Goal: Task Accomplishment & Management: Manage account settings

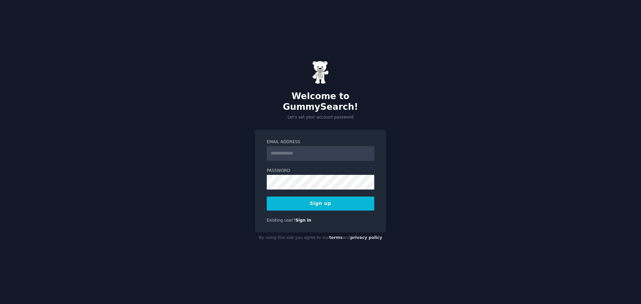
click at [322, 148] on input "Email Address" at bounding box center [321, 153] width 108 height 15
type input "**********"
click at [288, 200] on button "Sign up" at bounding box center [321, 204] width 108 height 14
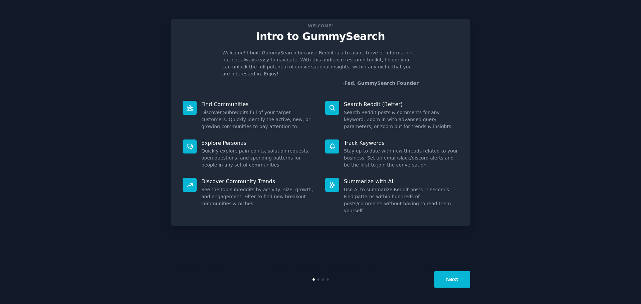
click at [456, 278] on button "Next" at bounding box center [452, 279] width 36 height 16
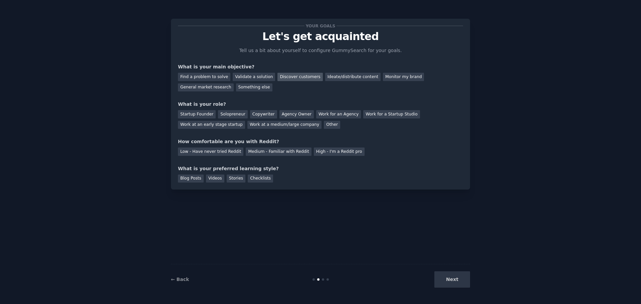
click at [294, 79] on div "Discover customers" at bounding box center [299, 77] width 45 height 8
click at [258, 77] on div "Validate a solution" at bounding box center [254, 77] width 42 height 8
click at [280, 77] on div "Discover customers" at bounding box center [299, 77] width 45 height 8
click at [229, 115] on div "Solopreneur" at bounding box center [232, 114] width 29 height 8
click at [186, 153] on div "Low - Have never tried Reddit" at bounding box center [210, 152] width 65 height 8
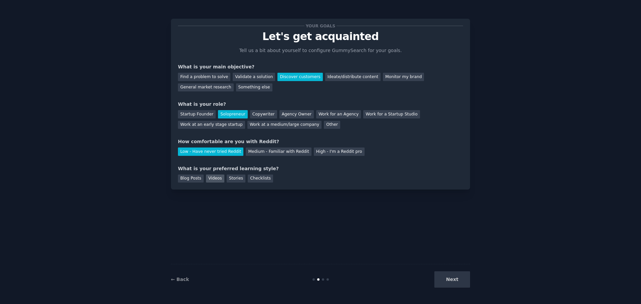
click at [207, 179] on div "Videos" at bounding box center [215, 179] width 18 height 8
click at [446, 286] on button "Next" at bounding box center [452, 279] width 36 height 16
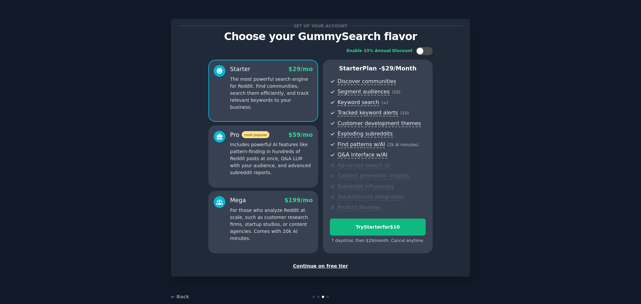
click at [323, 267] on div "Continue on free tier" at bounding box center [320, 266] width 285 height 7
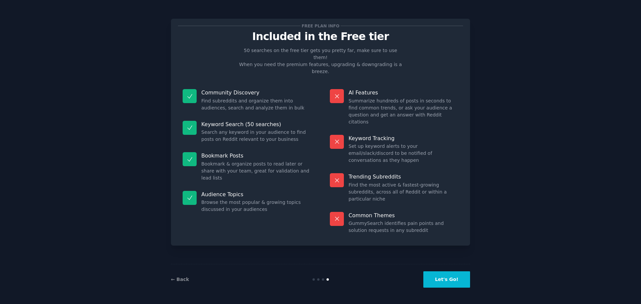
click at [447, 280] on button "Let's Go!" at bounding box center [446, 279] width 47 height 16
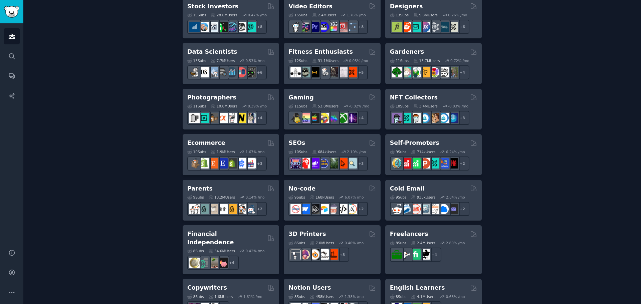
scroll to position [401, 0]
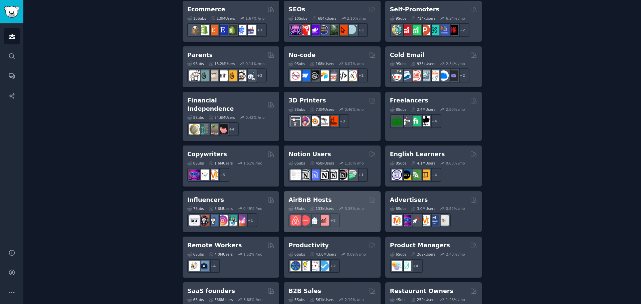
click at [311, 196] on h2 "AirBnB Hosts" at bounding box center [310, 200] width 43 height 8
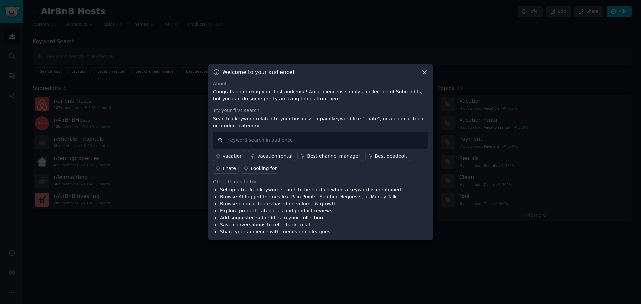
click at [315, 139] on input "text" at bounding box center [320, 140] width 215 height 17
type input "chatbot"
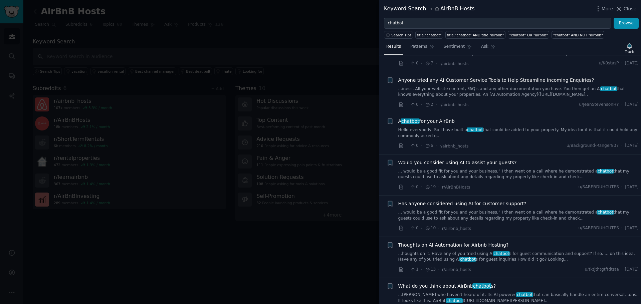
scroll to position [917, 0]
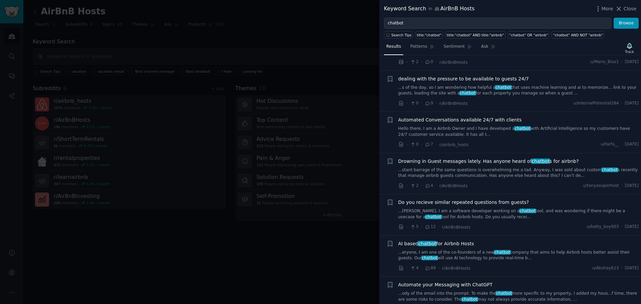
click at [449, 208] on link "...ryone, I am a software developer working on a chatbot tool, and was wonderin…" at bounding box center [518, 214] width 241 height 12
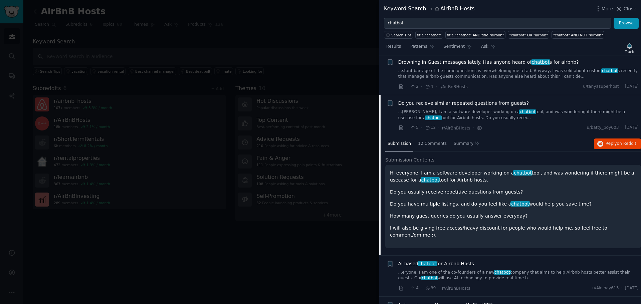
scroll to position [1029, 0]
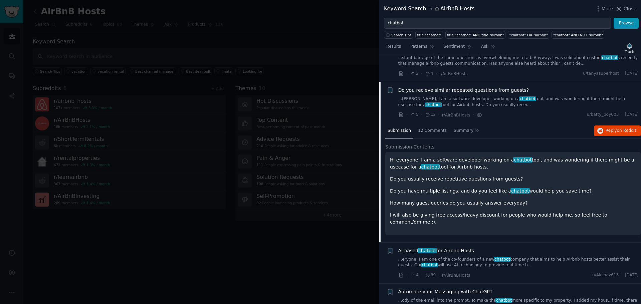
drag, startPoint x: 191, startPoint y: 239, endPoint x: 187, endPoint y: 238, distance: 3.8
click at [191, 239] on div at bounding box center [320, 152] width 641 height 304
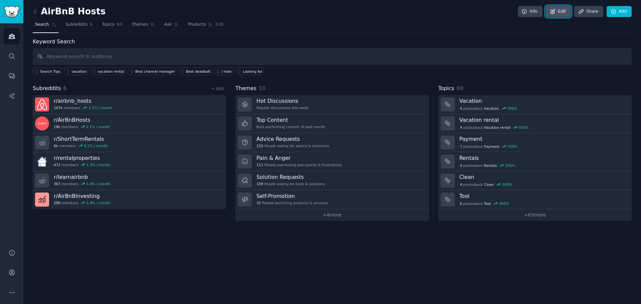
click at [561, 12] on link "Edit" at bounding box center [558, 11] width 25 height 11
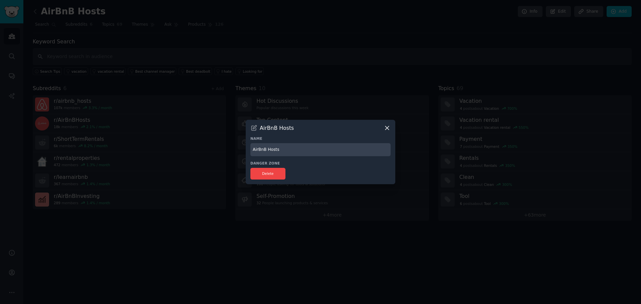
click at [81, 257] on div at bounding box center [320, 152] width 641 height 304
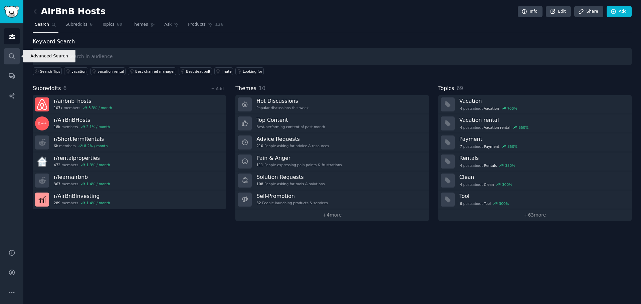
click at [14, 56] on icon "Sidebar" at bounding box center [11, 55] width 5 height 5
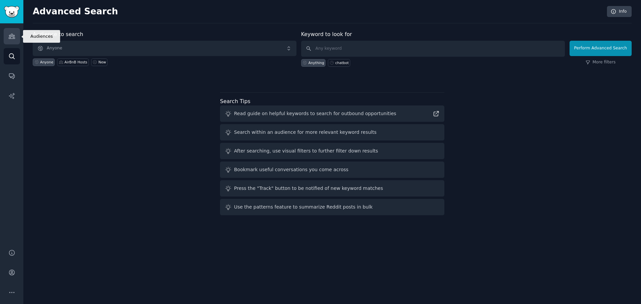
click at [10, 34] on icon "Sidebar" at bounding box center [11, 36] width 7 height 7
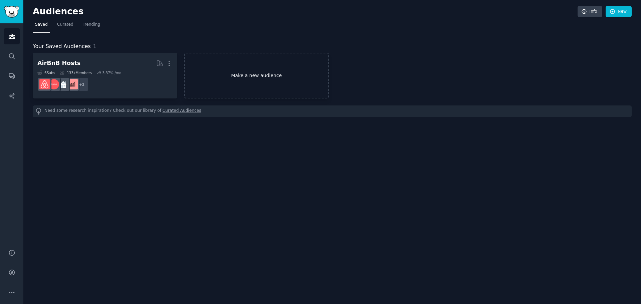
click at [248, 81] on link "Make a new audience" at bounding box center [256, 76] width 145 height 46
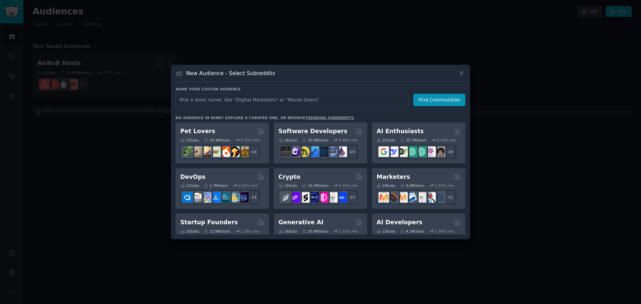
click at [206, 97] on input "text" at bounding box center [292, 100] width 233 height 12
click at [206, 96] on input "location siasonnière" at bounding box center [292, 100] width 233 height 12
type input "location saisonnière"
click at [440, 105] on button "Find Communities" at bounding box center [439, 100] width 52 height 12
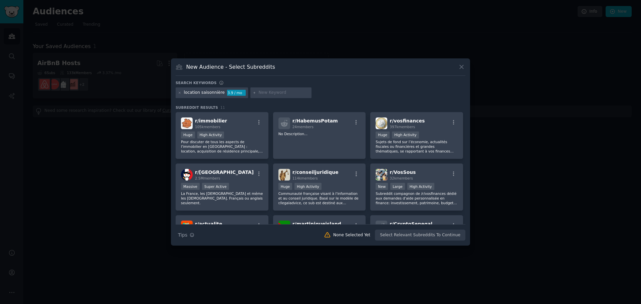
click at [206, 91] on div "location saisonnière" at bounding box center [204, 93] width 41 height 6
click at [179, 93] on icon at bounding box center [180, 93] width 4 height 4
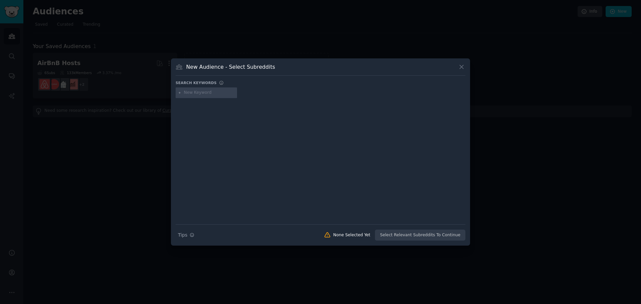
click at [213, 94] on input "text" at bounding box center [209, 93] width 51 height 6
type input "hôte airbnb"
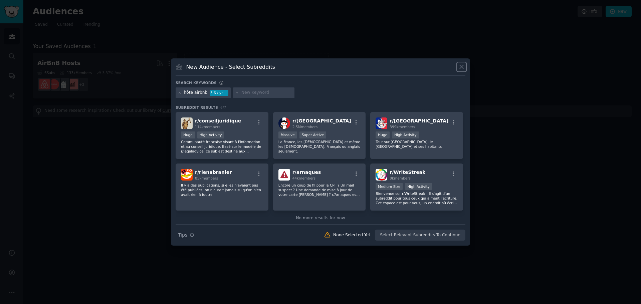
click at [462, 67] on icon at bounding box center [462, 67] width 4 height 4
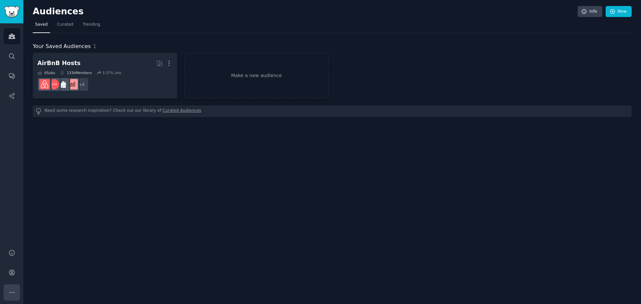
click at [12, 289] on button "More" at bounding box center [12, 293] width 16 height 16
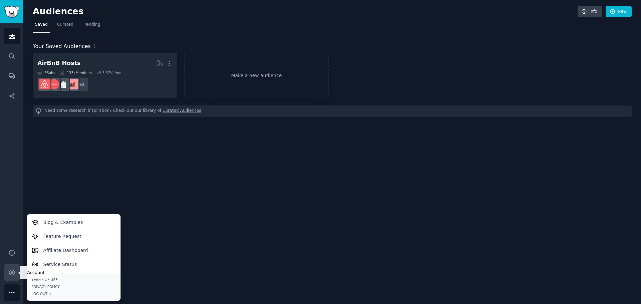
click at [13, 269] on icon "Sidebar" at bounding box center [11, 272] width 7 height 7
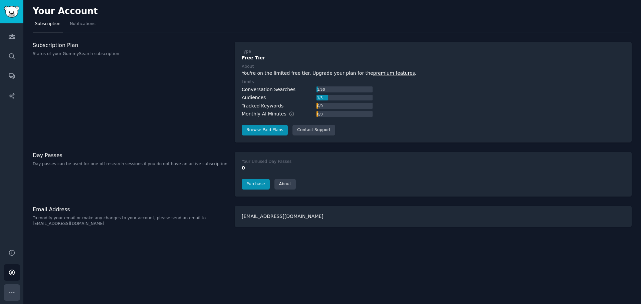
click at [10, 294] on icon "Sidebar" at bounding box center [11, 292] width 7 height 7
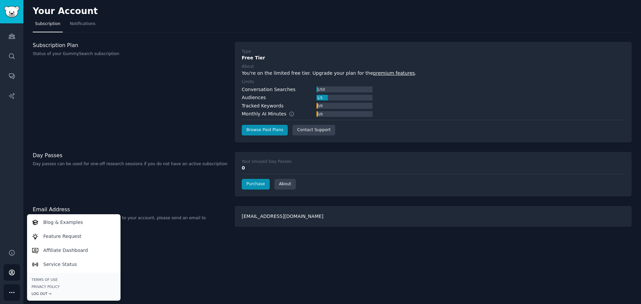
click at [41, 293] on div "Log Out →" at bounding box center [74, 294] width 84 height 5
